Goal: Register for event/course

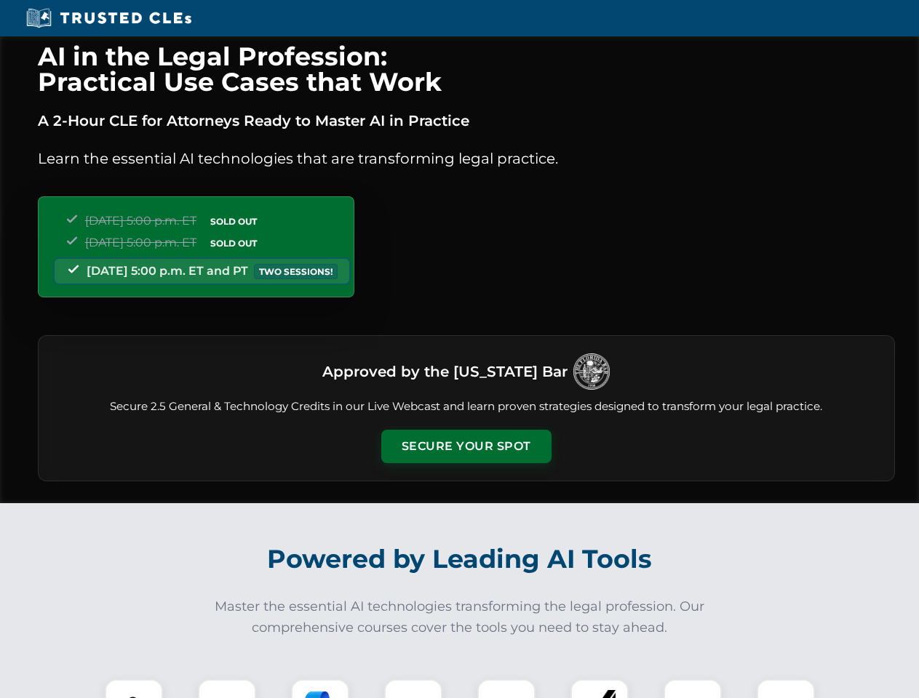
click at [465, 447] on button "Secure Your Spot" at bounding box center [466, 446] width 170 height 33
click at [134, 689] on img at bounding box center [134, 708] width 42 height 42
click at [227, 689] on div at bounding box center [227, 708] width 58 height 58
click at [320, 689] on div at bounding box center [320, 708] width 58 height 58
click at [413, 689] on img at bounding box center [413, 708] width 41 height 41
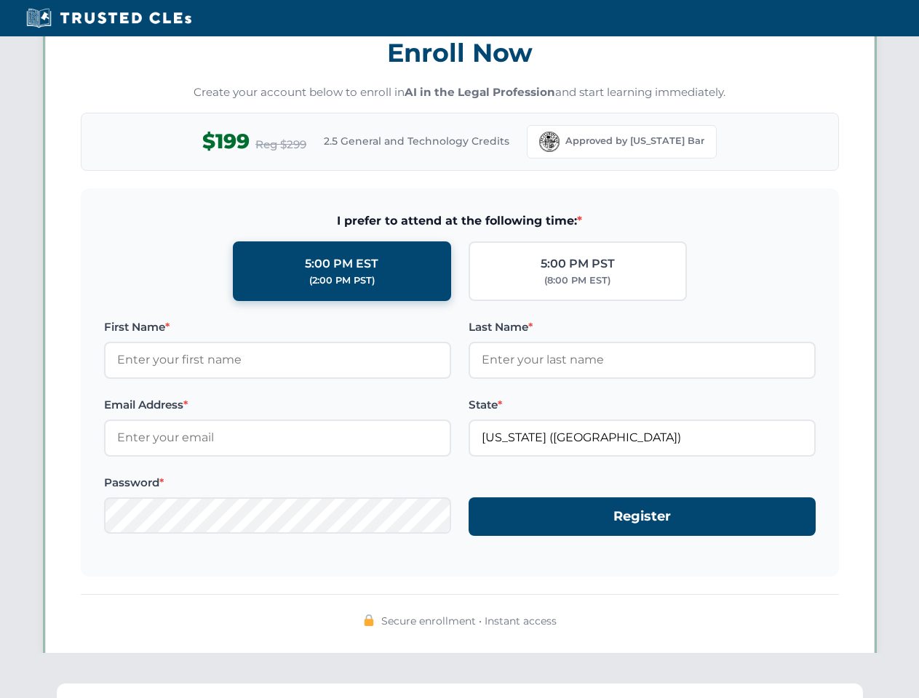
click at [599, 689] on div "AI in the Legal Profession: Practical Use Cases that Work A 2-Hour CLE for Atto…" at bounding box center [459, 476] width 919 height 3402
